Goal: Information Seeking & Learning: Compare options

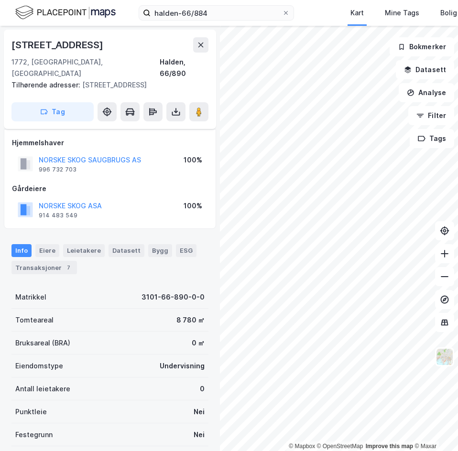
scroll to position [11, 0]
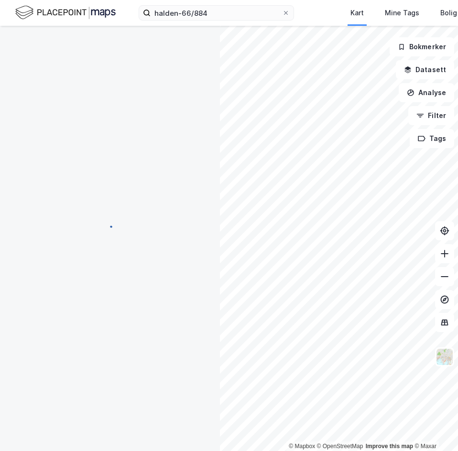
scroll to position [11, 0]
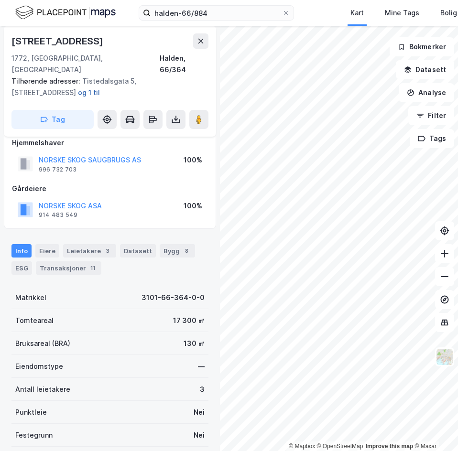
click at [0, 0] on button "og 1 til" at bounding box center [0, 0] width 0 height 0
